Goal: Transaction & Acquisition: Download file/media

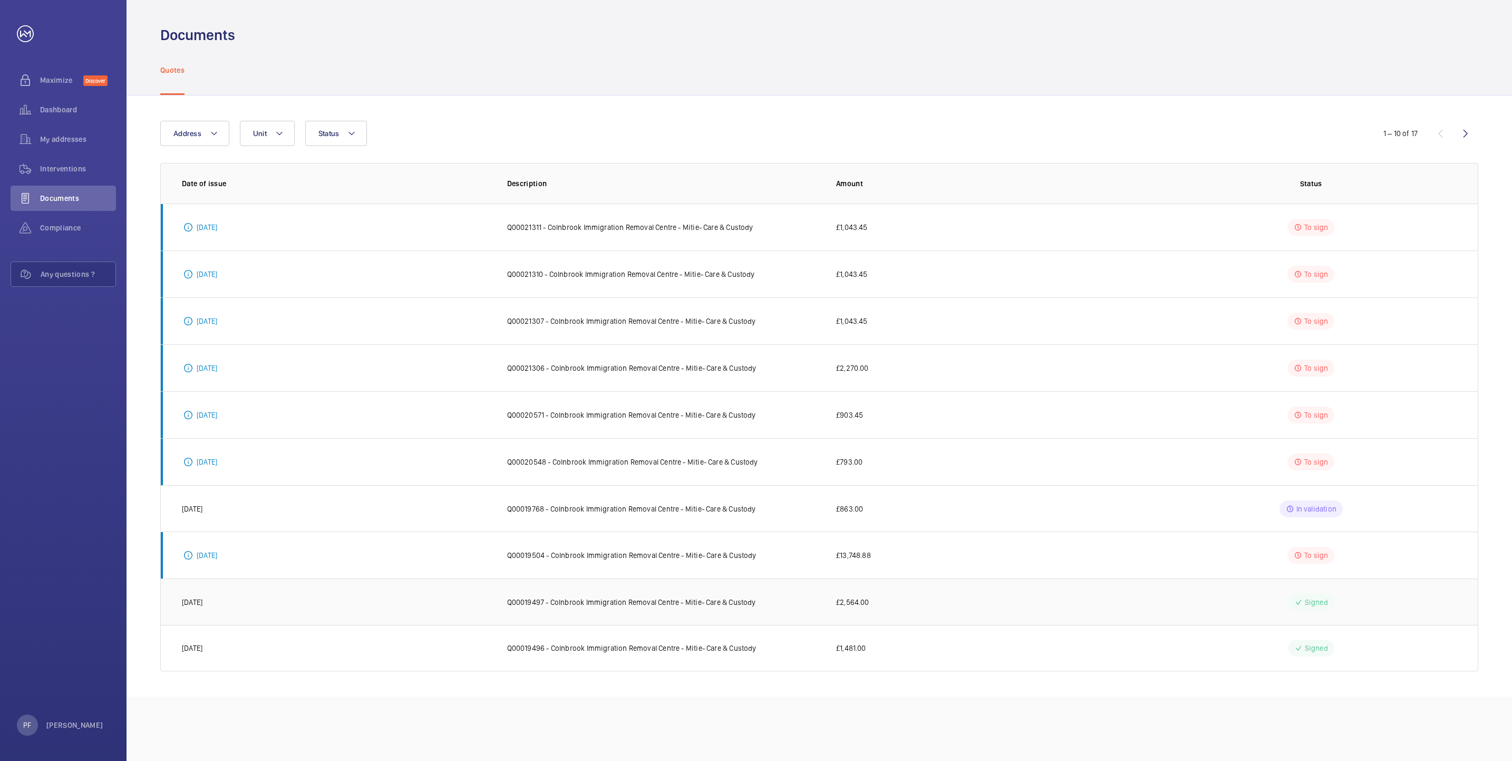
click at [594, 604] on p "Q00019497 - Colnbrook Immigration Removal Centre - Mitie- Care & Custody" at bounding box center [631, 602] width 249 height 11
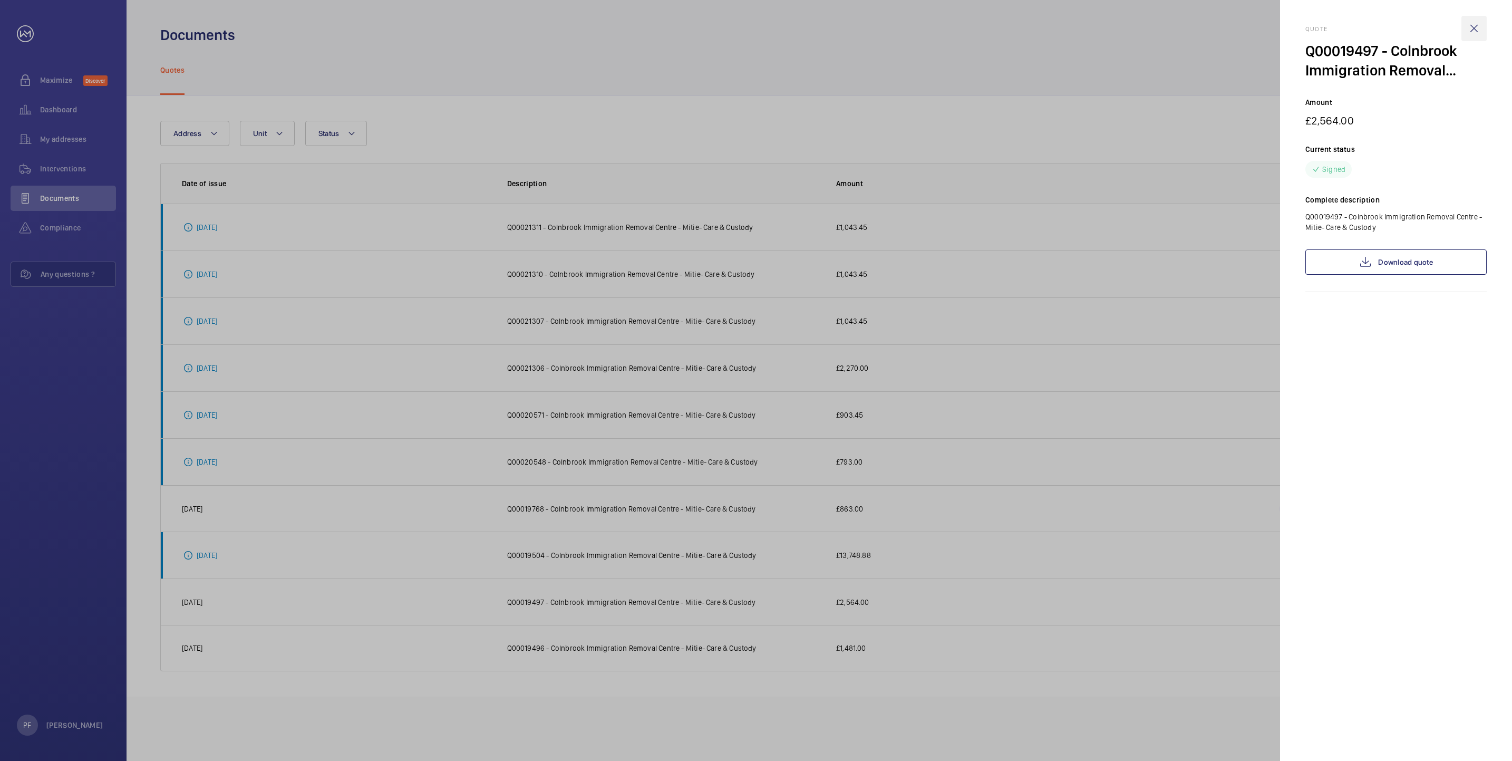
click at [1470, 25] on wm-front-icon-button at bounding box center [1474, 28] width 25 height 25
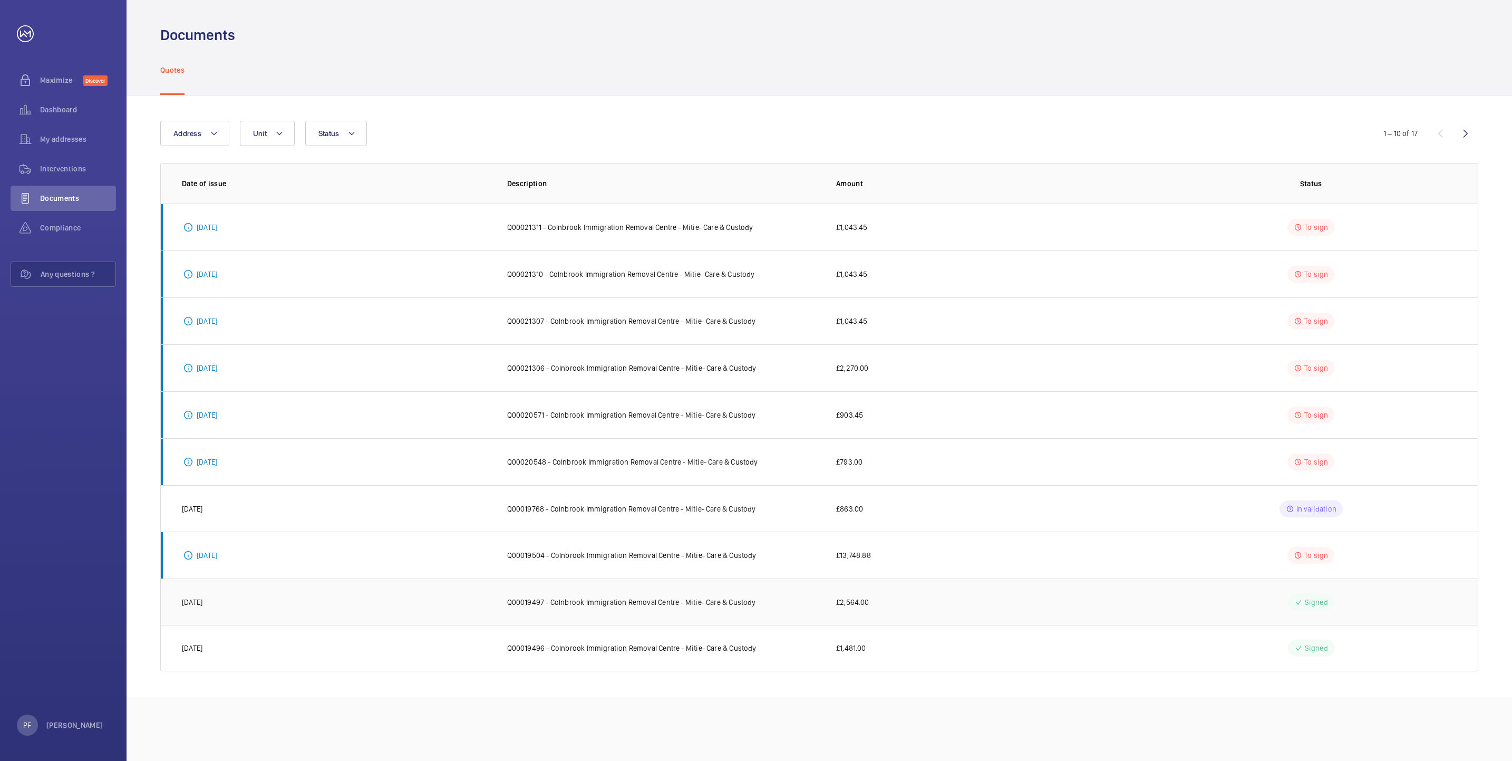
click at [539, 605] on p "Q00019497 - Colnbrook Immigration Removal Centre - Mitie- Care & Custody" at bounding box center [631, 602] width 249 height 11
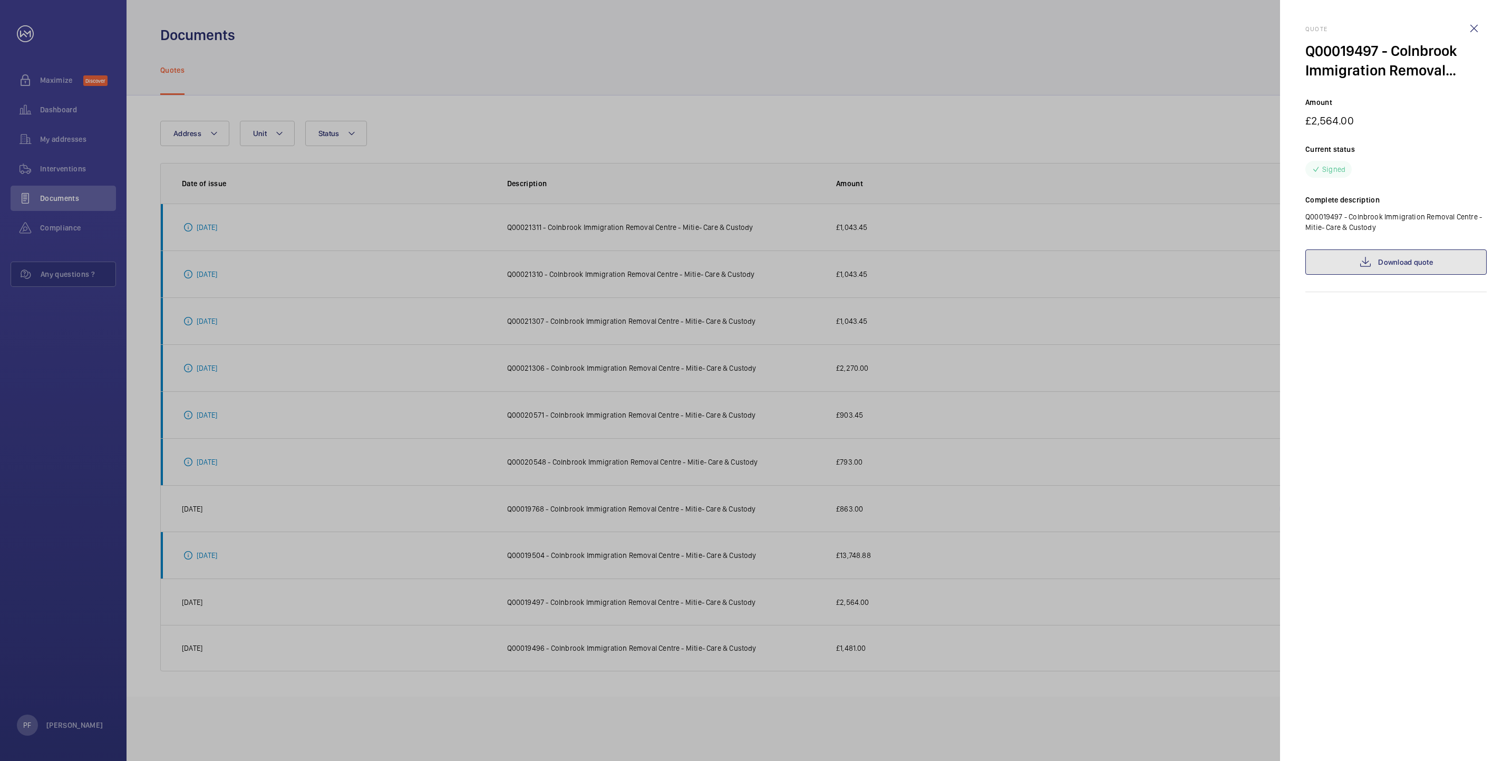
click at [1405, 258] on link "Download quote" at bounding box center [1396, 261] width 181 height 25
click at [1475, 31] on wm-front-icon-button at bounding box center [1474, 28] width 25 height 25
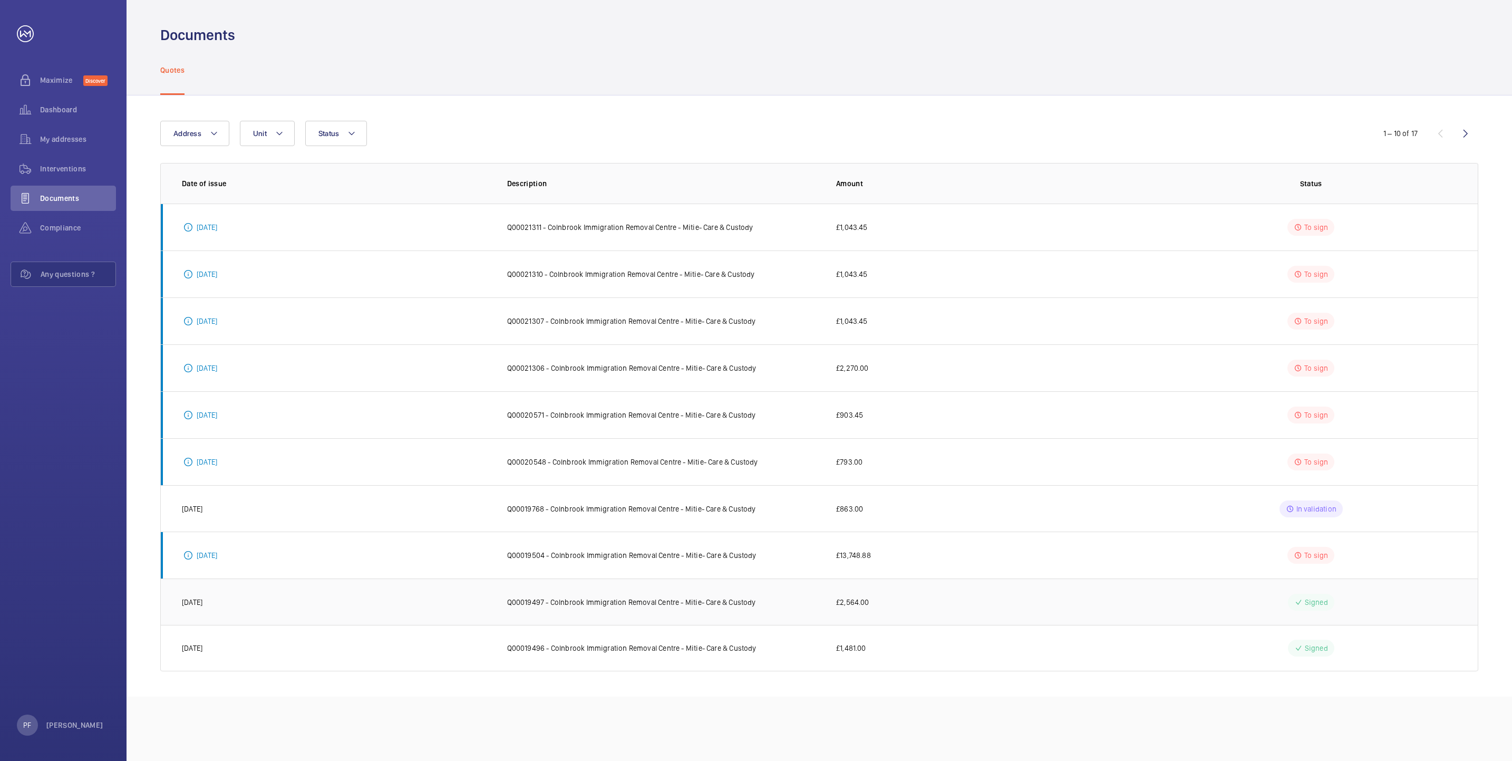
click at [572, 604] on p "Q00019497 - Colnbrook Immigration Removal Centre - Mitie- Care & Custody" at bounding box center [631, 602] width 249 height 11
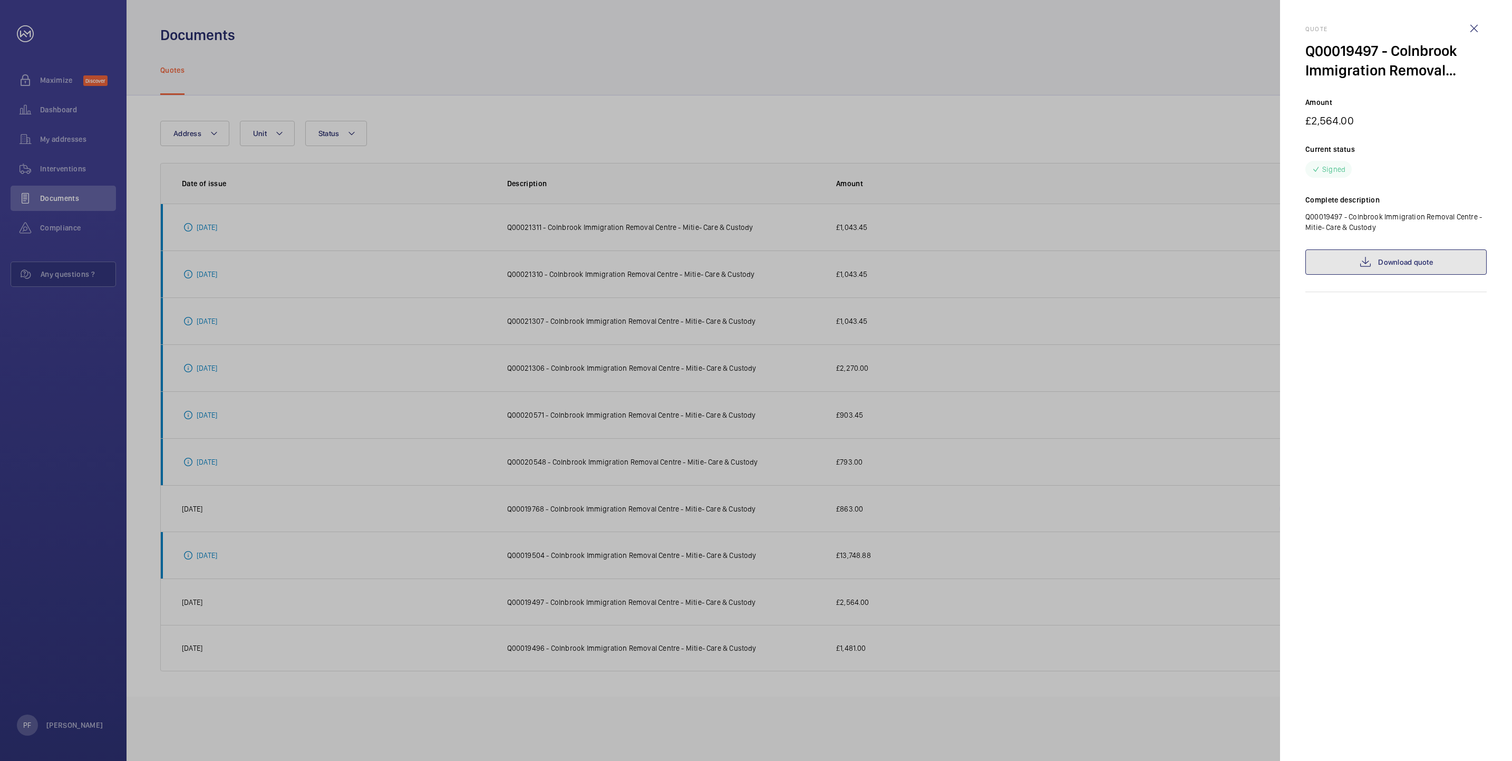
click at [1408, 261] on link "Download quote" at bounding box center [1396, 261] width 181 height 25
click at [1472, 26] on wm-front-icon-button at bounding box center [1474, 28] width 25 height 25
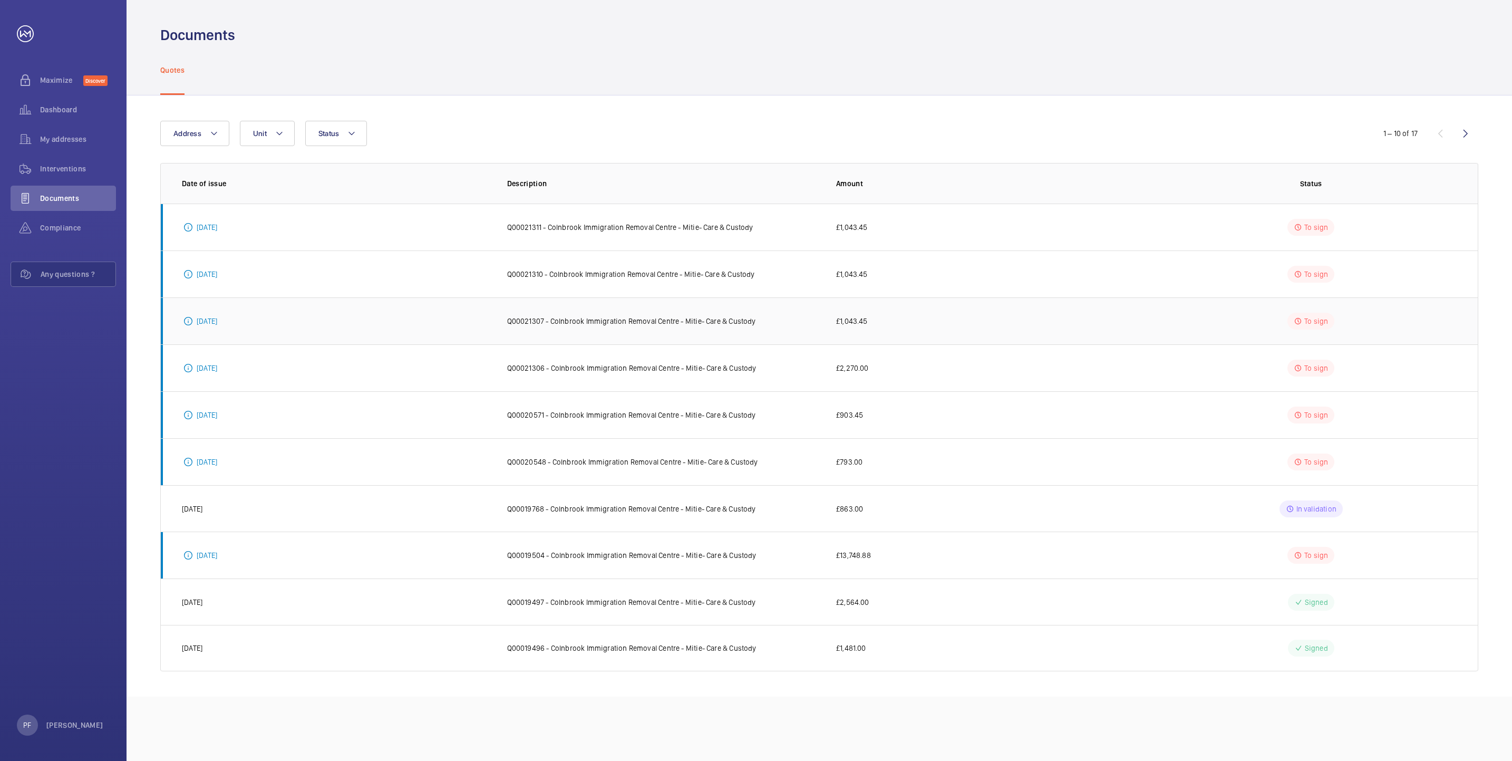
click at [1318, 326] on p "To sign" at bounding box center [1317, 321] width 24 height 11
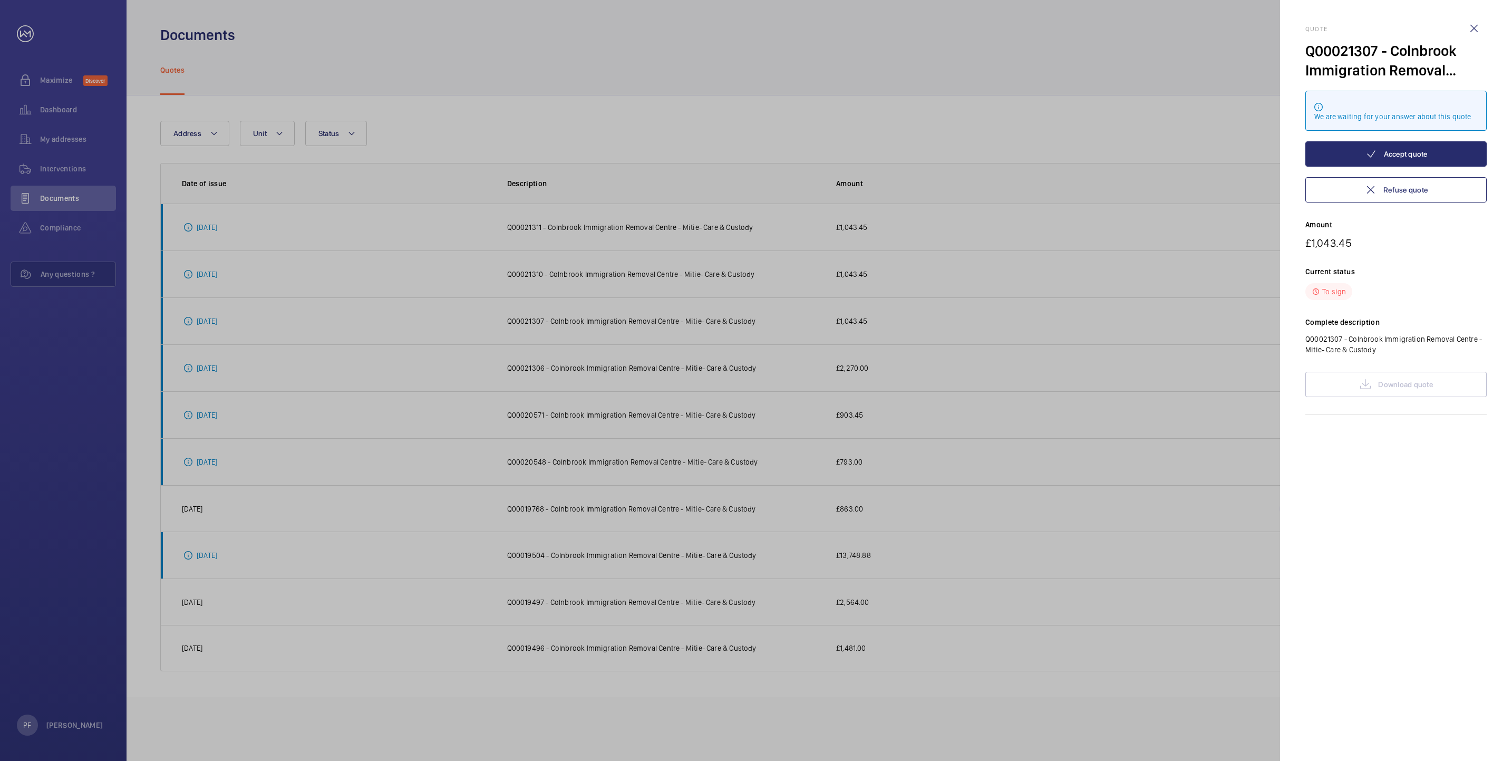
click at [1204, 461] on div at bounding box center [756, 380] width 1512 height 761
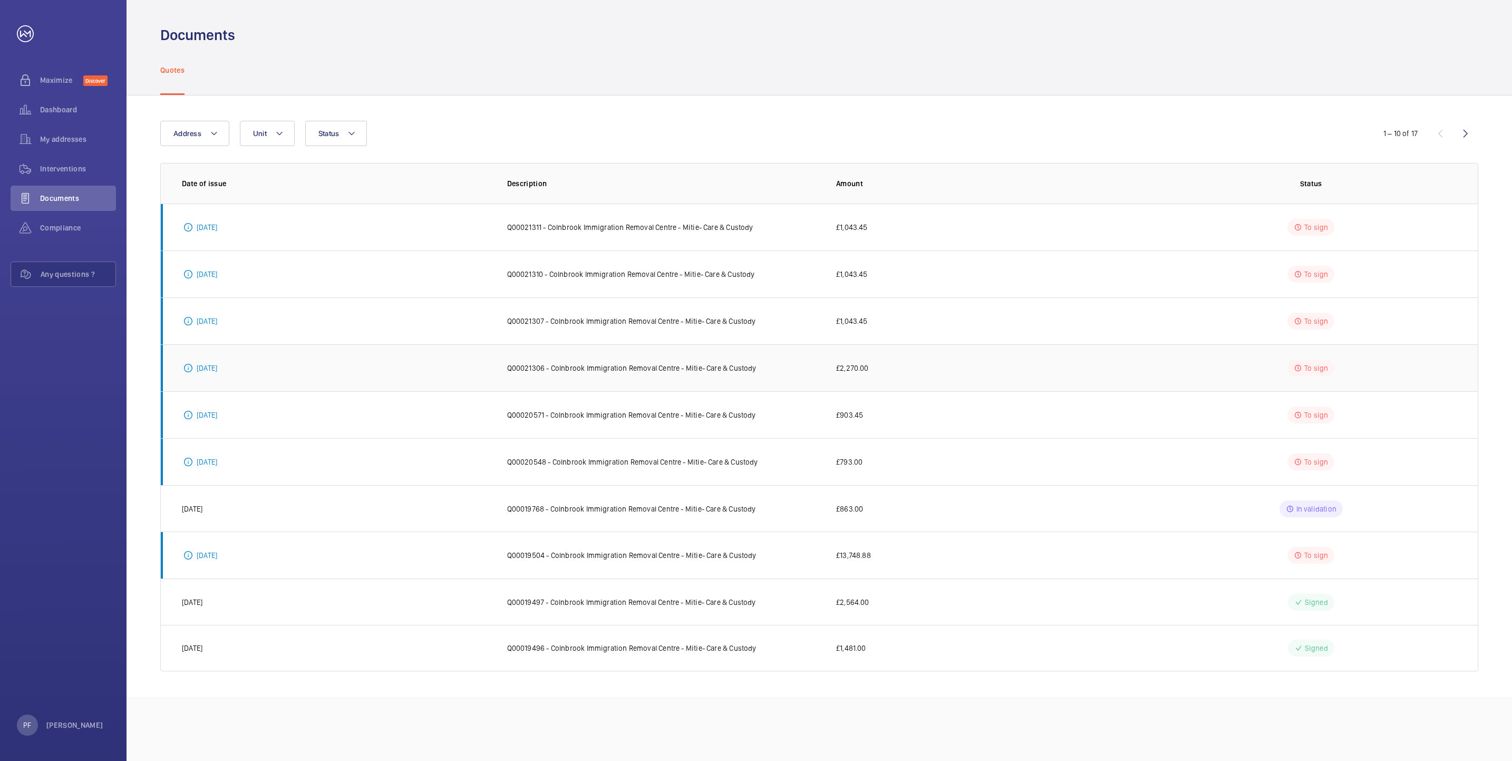
click at [564, 366] on p "Q00021306 - Colnbrook Immigration Removal Centre - Mitie- Care & Custody" at bounding box center [631, 368] width 249 height 11
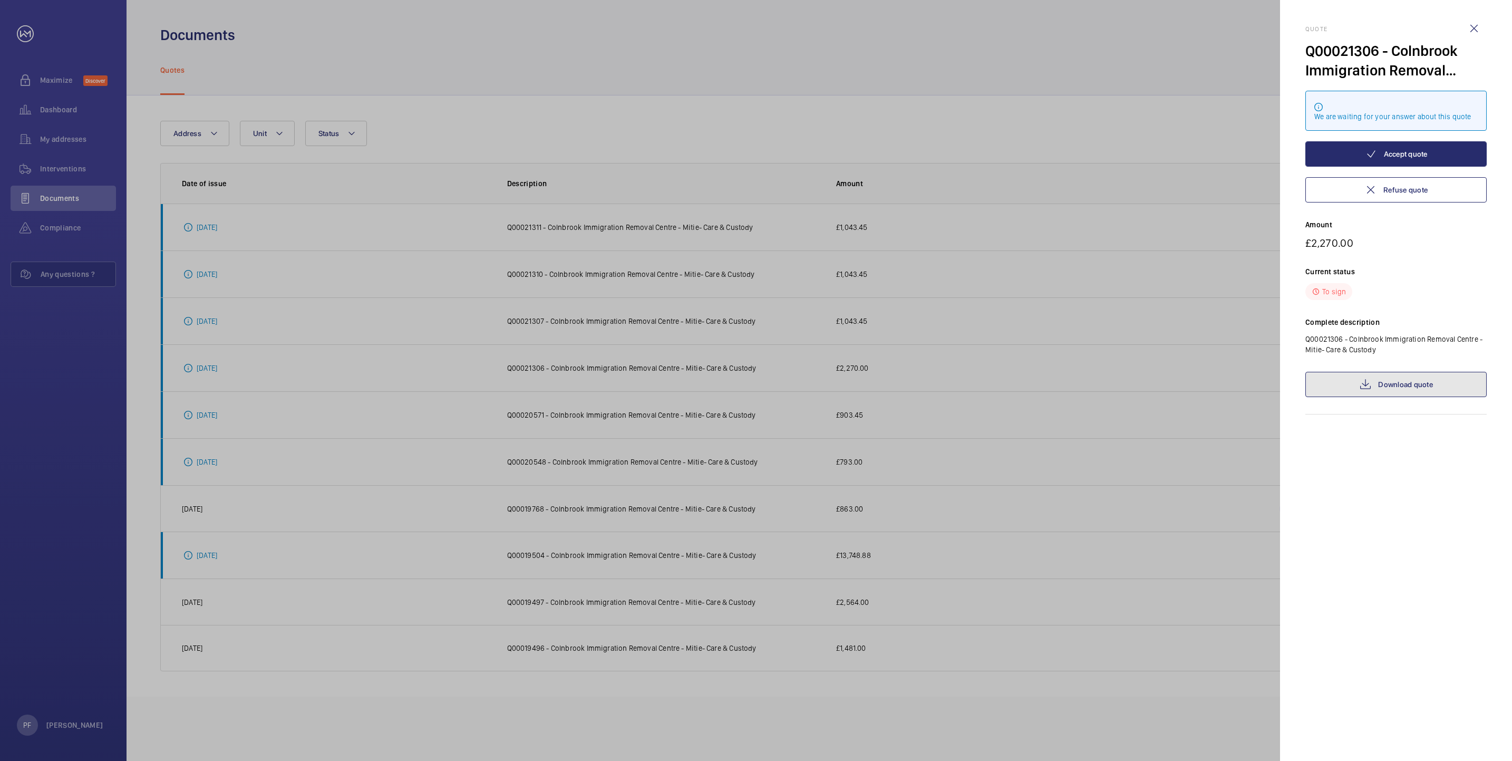
click at [1383, 386] on link "Download quote" at bounding box center [1396, 384] width 181 height 25
click at [1389, 377] on link "Download quote" at bounding box center [1396, 384] width 181 height 25
click at [1475, 27] on wm-front-icon-button at bounding box center [1474, 28] width 25 height 25
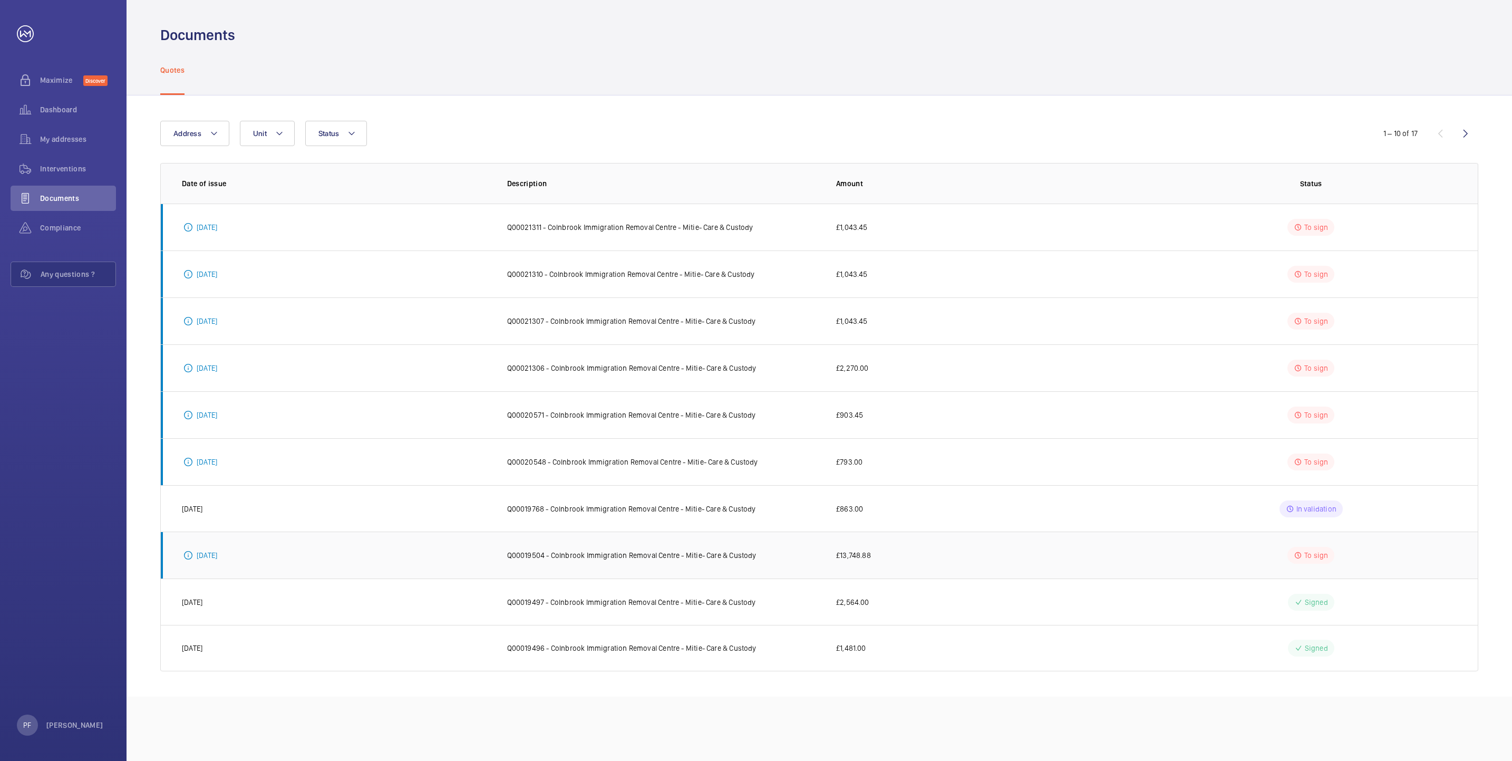
click at [622, 557] on p "Q00019504 - Colnbrook Immigration Removal Centre - Mitie- Care & Custody" at bounding box center [631, 555] width 249 height 11
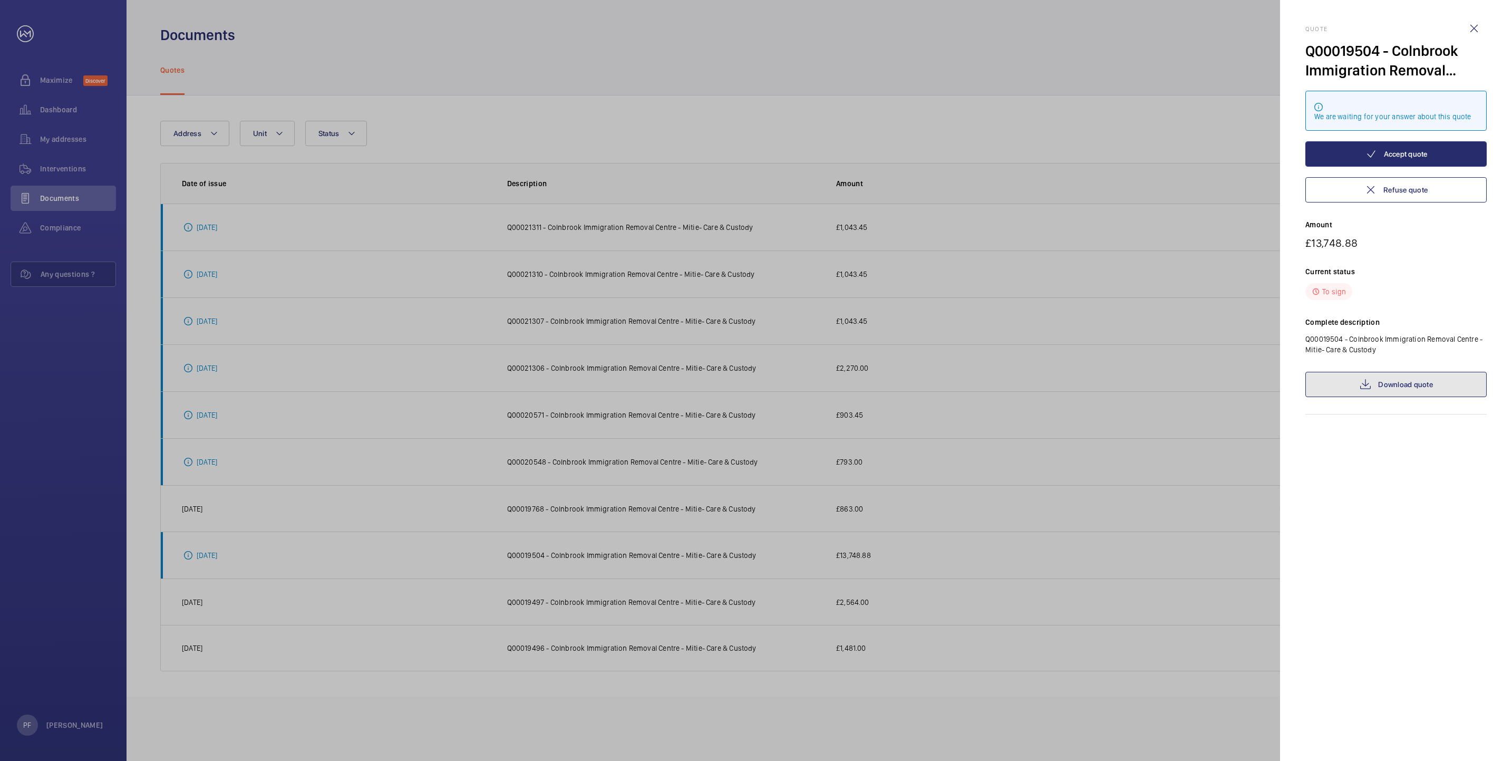
click at [1403, 384] on link "Download quote" at bounding box center [1396, 384] width 181 height 25
